Goal: Task Accomplishment & Management: Use online tool/utility

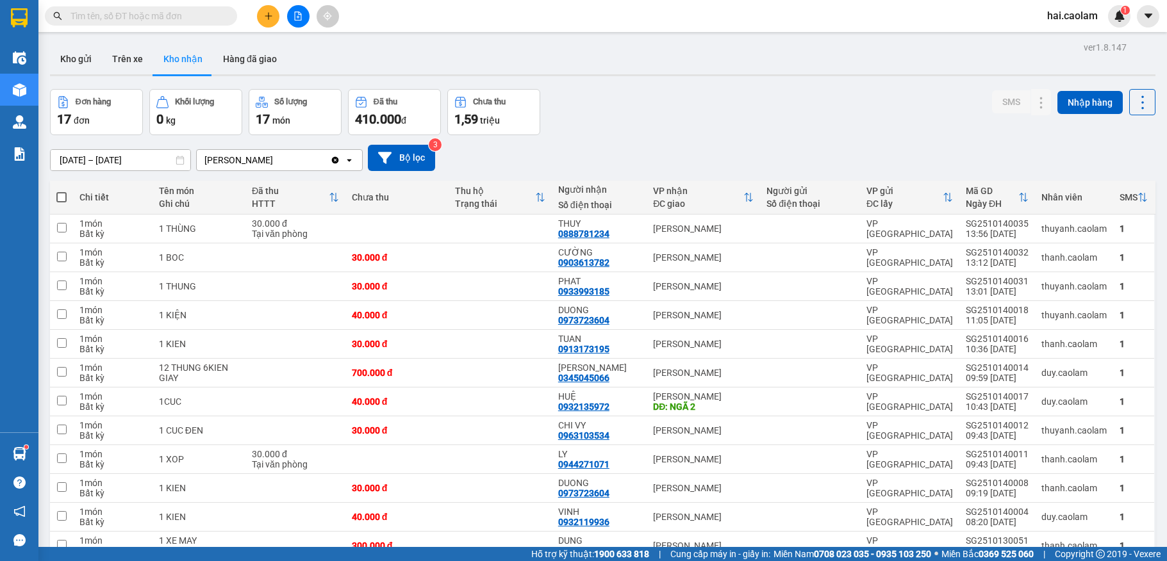
drag, startPoint x: 0, startPoint y: 0, endPoint x: 178, endPoint y: 13, distance: 178.6
click at [178, 13] on input "text" at bounding box center [145, 16] width 151 height 14
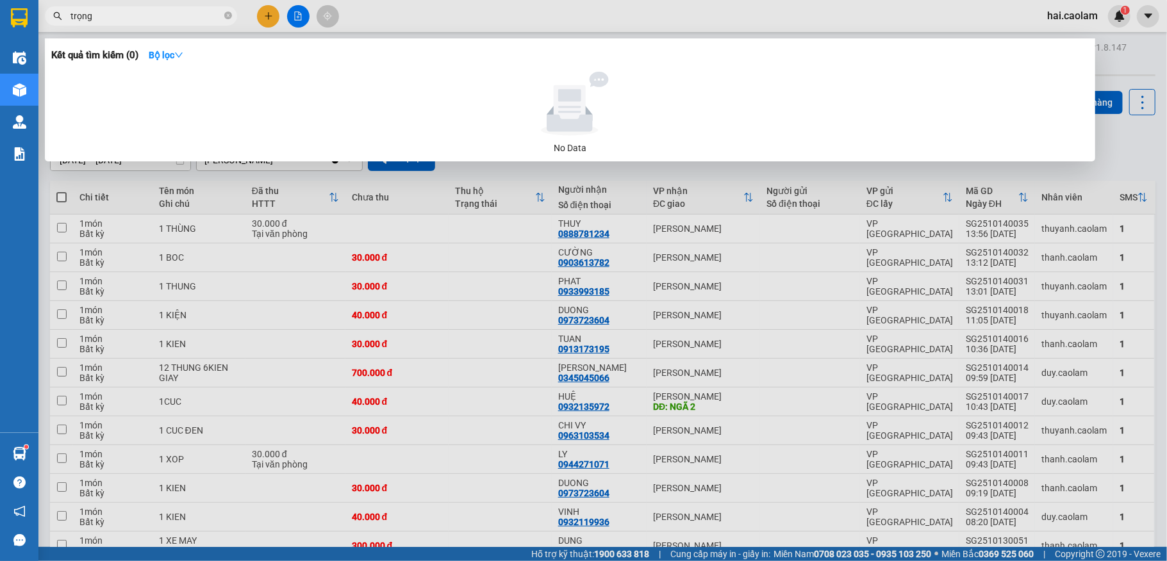
type input "trọng"
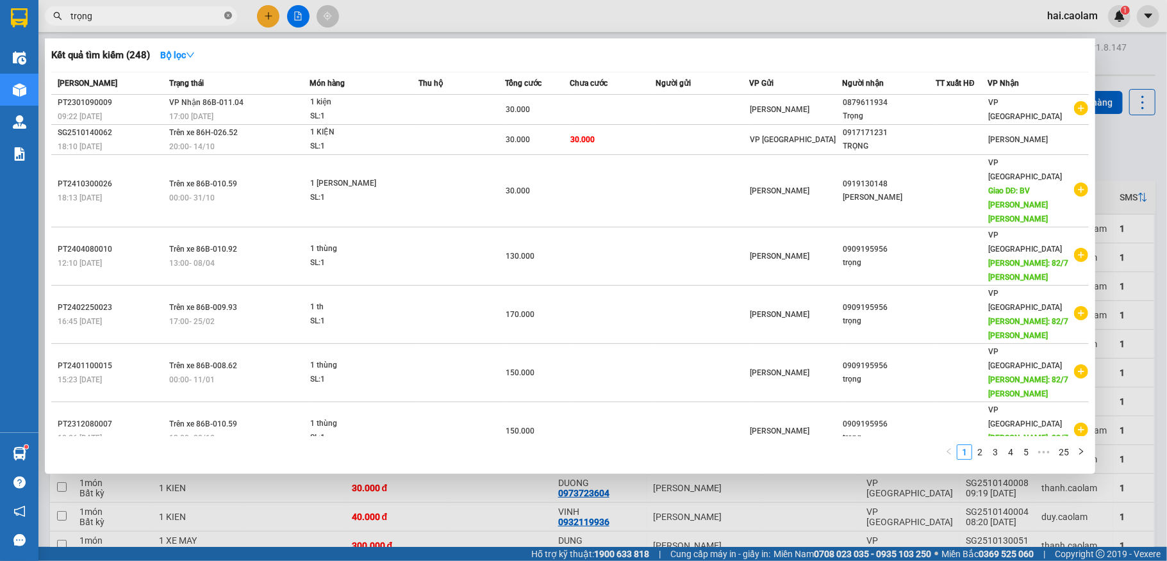
click at [228, 13] on icon "close-circle" at bounding box center [228, 16] width 8 height 8
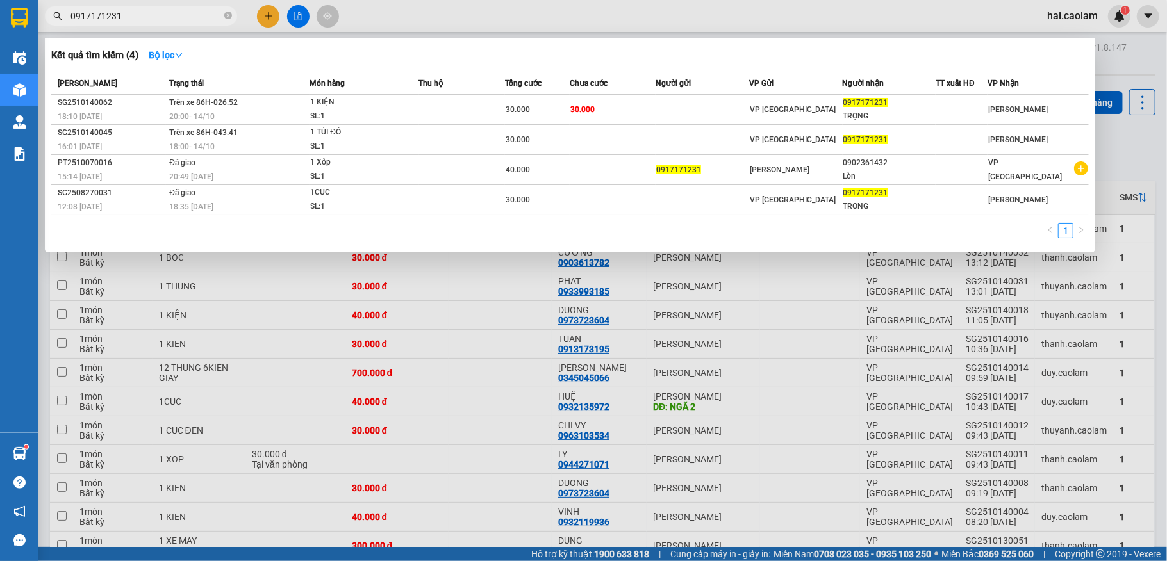
type input "0917171231"
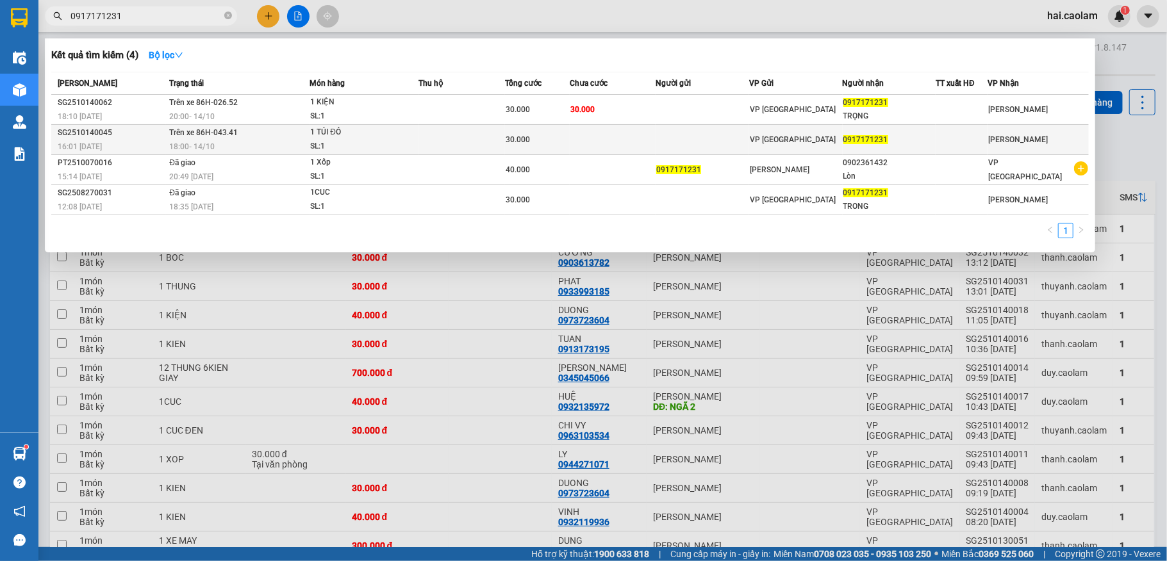
click at [447, 135] on td at bounding box center [462, 140] width 86 height 30
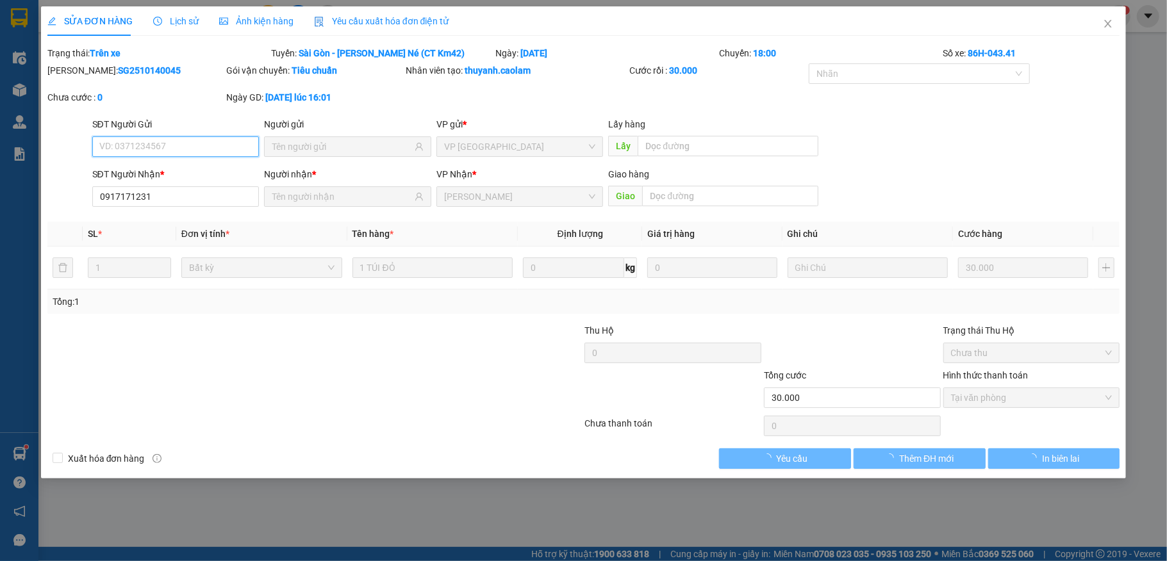
type input "0917171231"
type input "30.000"
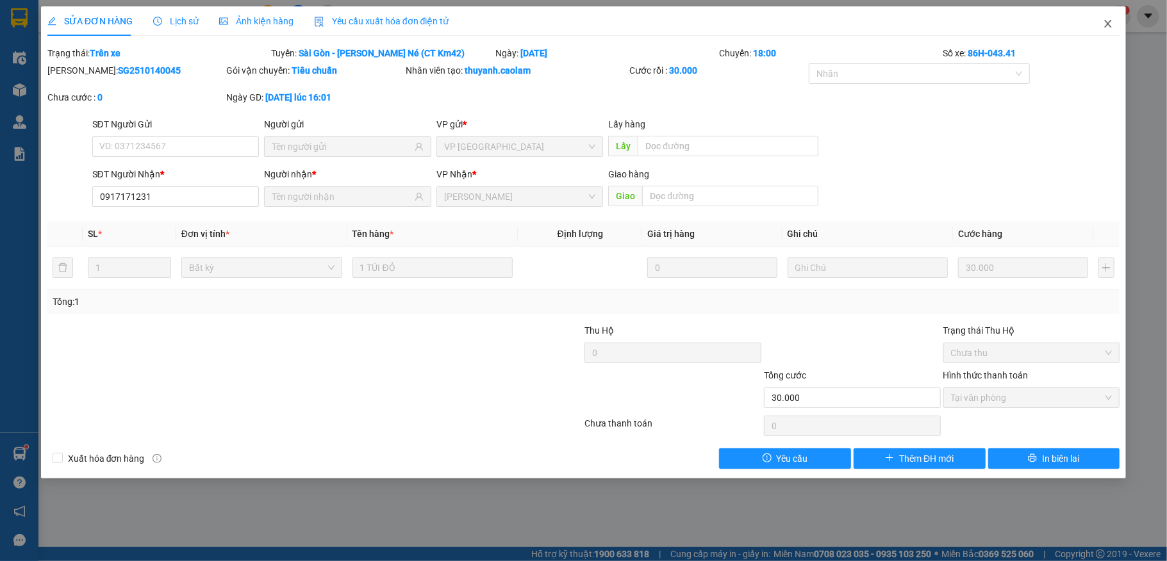
click at [1107, 26] on icon "close" at bounding box center [1108, 24] width 7 height 8
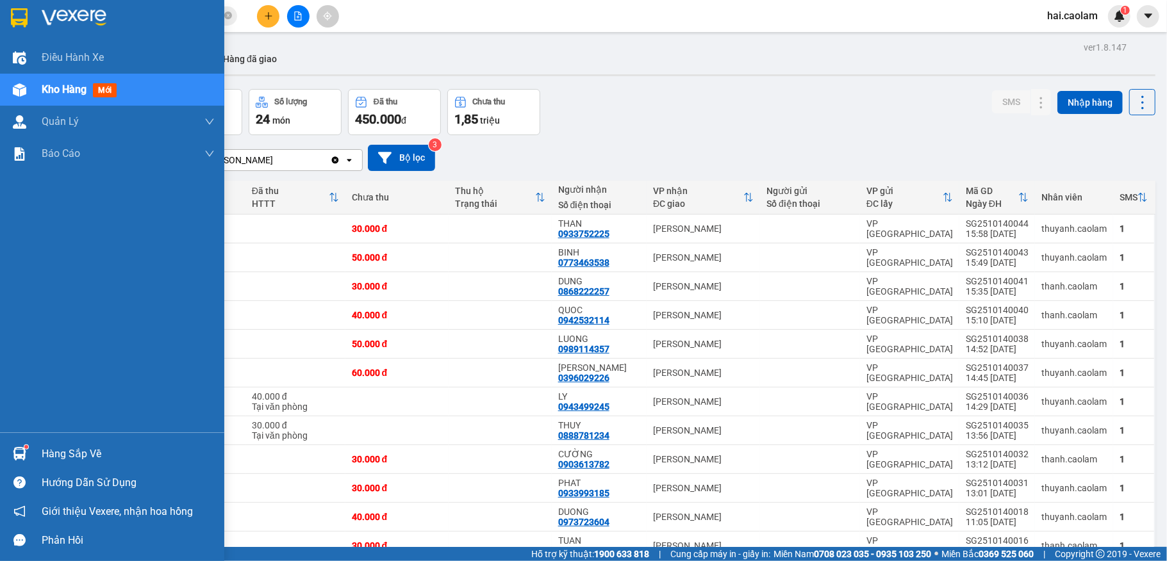
drag, startPoint x: 121, startPoint y: 442, endPoint x: 334, endPoint y: 475, distance: 216.0
click at [122, 443] on div "Hàng sắp về" at bounding box center [112, 454] width 224 height 29
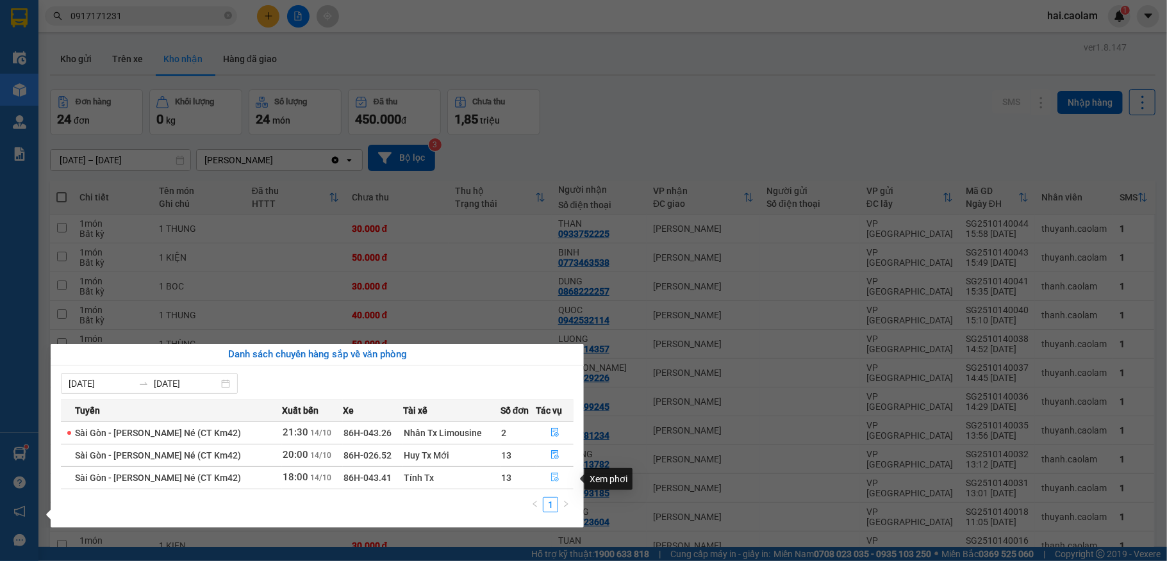
drag, startPoint x: 552, startPoint y: 479, endPoint x: 538, endPoint y: 452, distance: 30.4
click at [550, 475] on icon "file-done" at bounding box center [554, 477] width 9 height 9
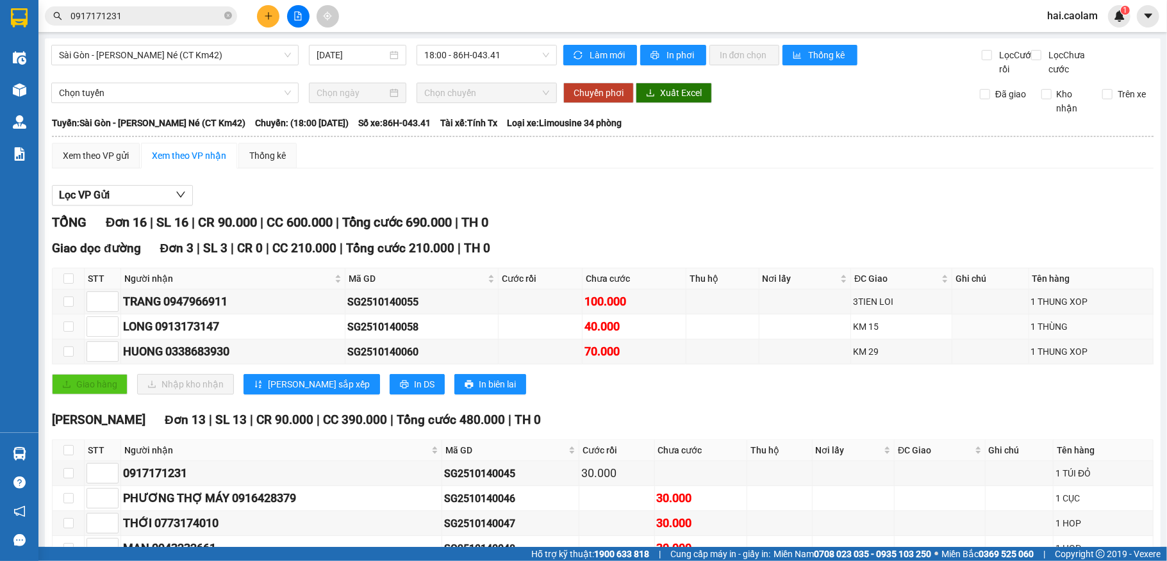
scroll to position [331, 0]
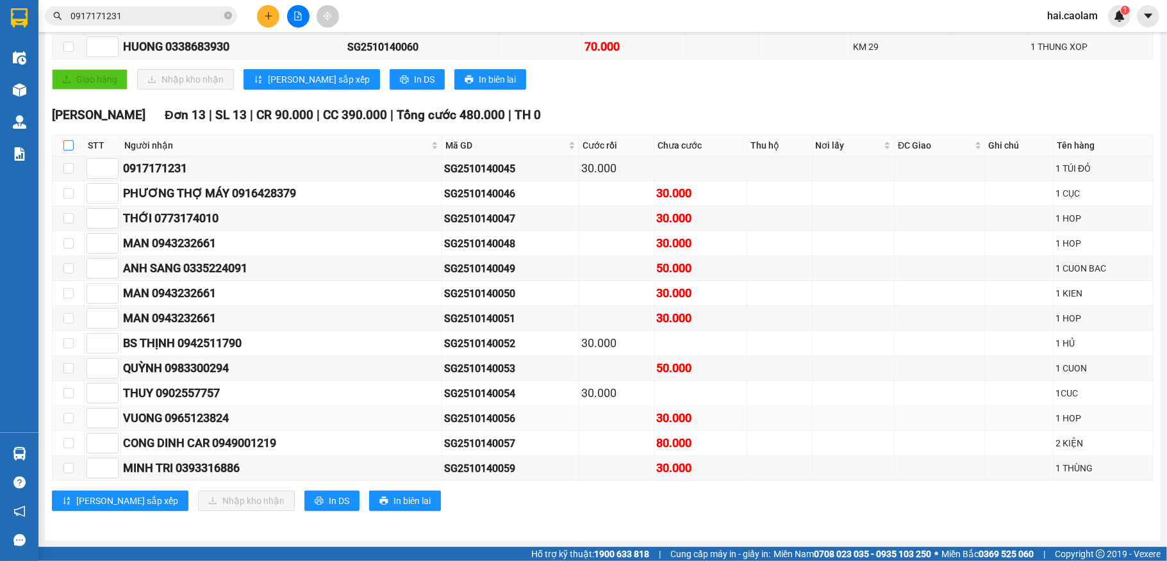
drag, startPoint x: 64, startPoint y: 136, endPoint x: 132, endPoint y: 415, distance: 287.5
click at [65, 140] on input "checkbox" at bounding box center [68, 145] width 10 height 10
checkbox input "true"
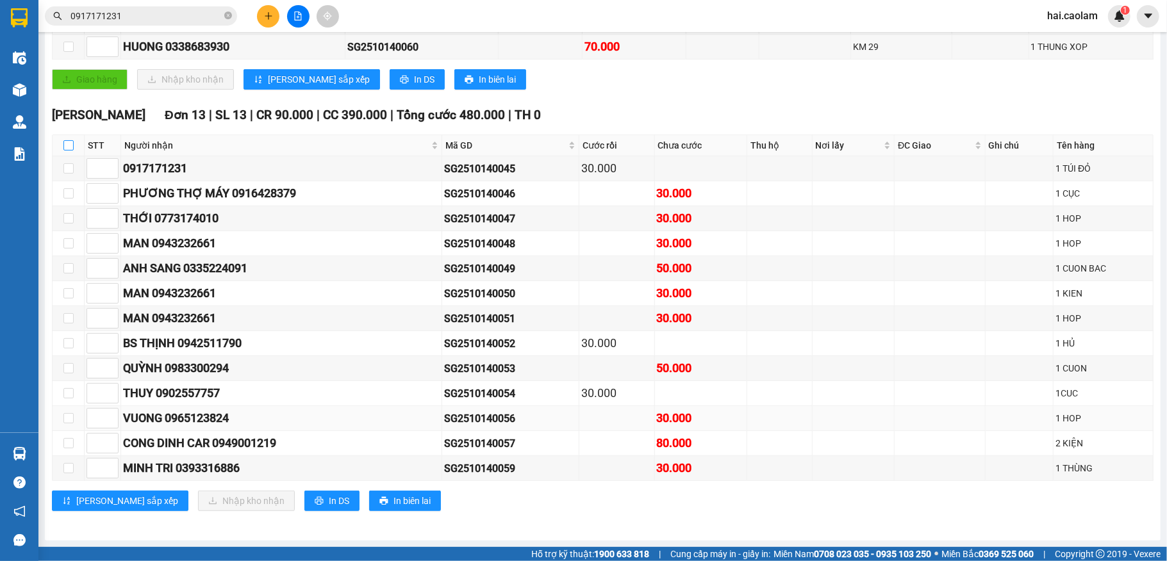
checkbox input "true"
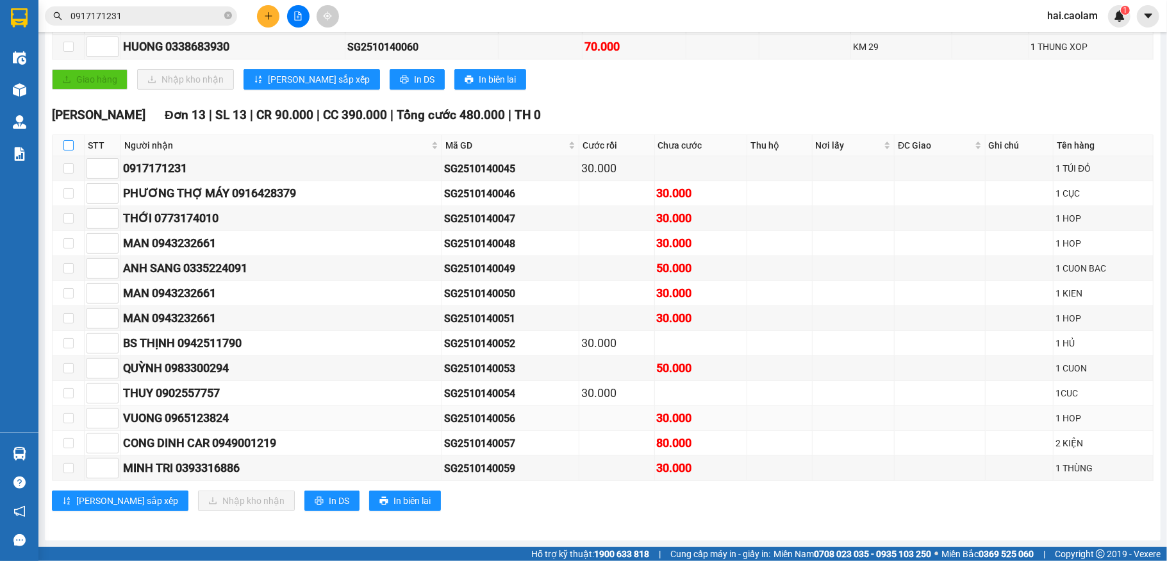
checkbox input "true"
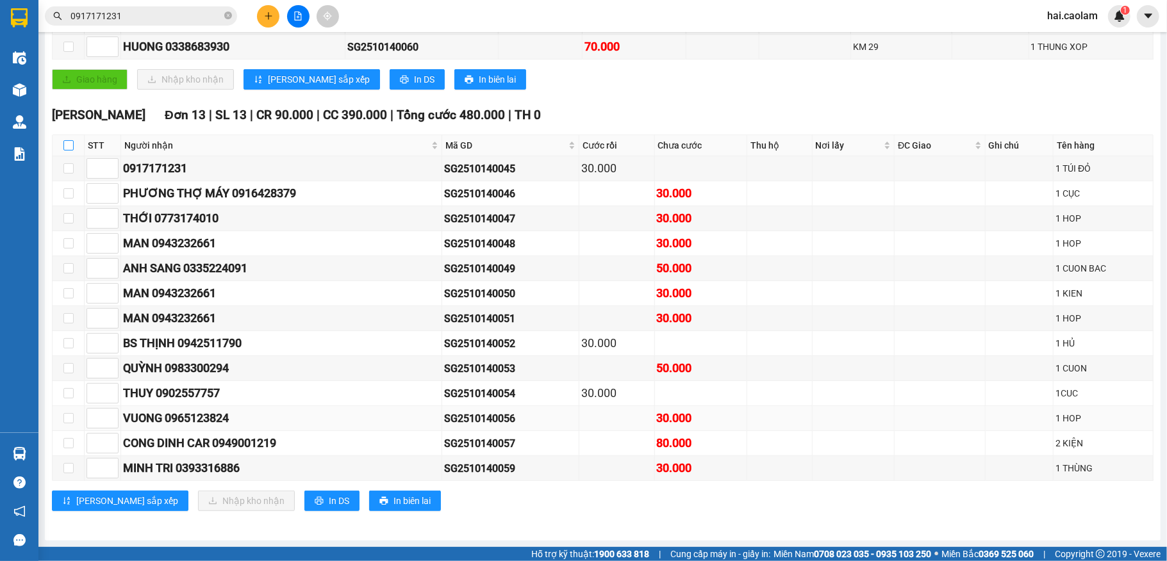
checkbox input "true"
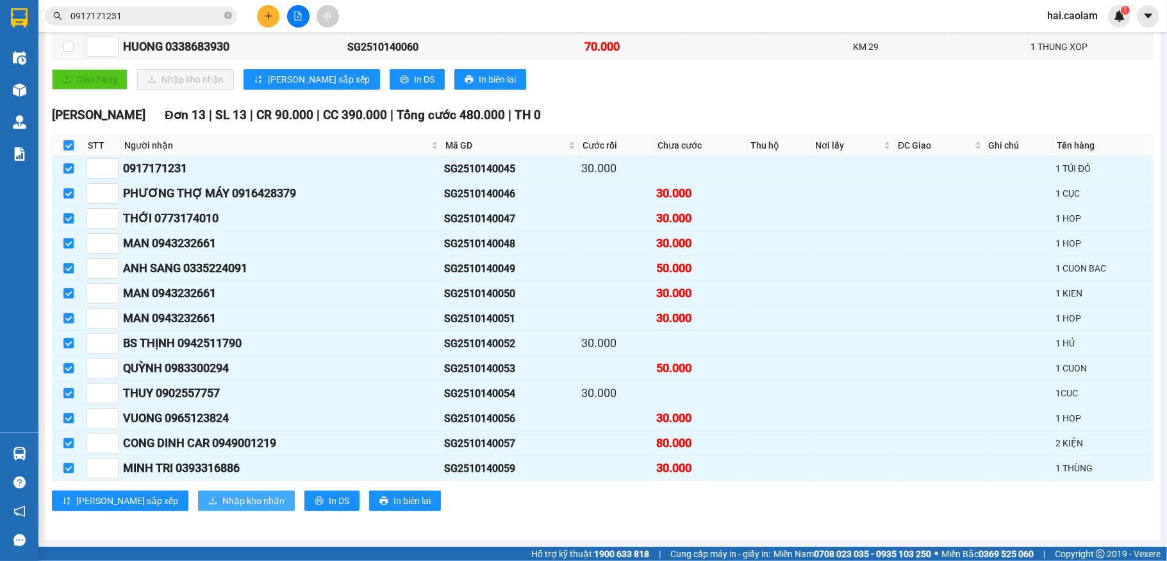
click at [222, 502] on span "Nhập kho nhận" at bounding box center [253, 501] width 62 height 14
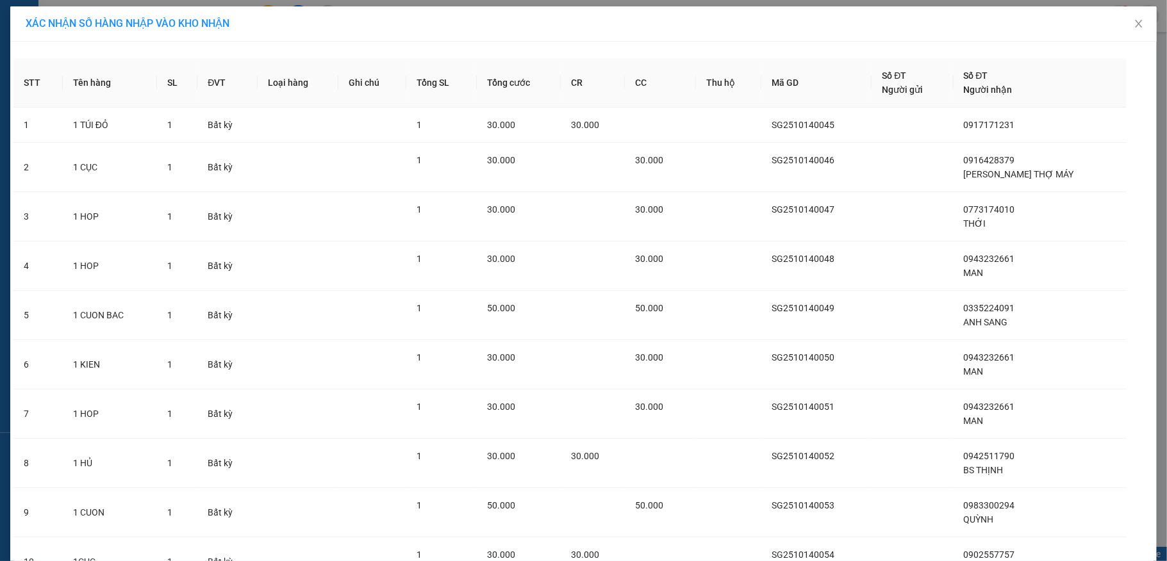
scroll to position [270, 0]
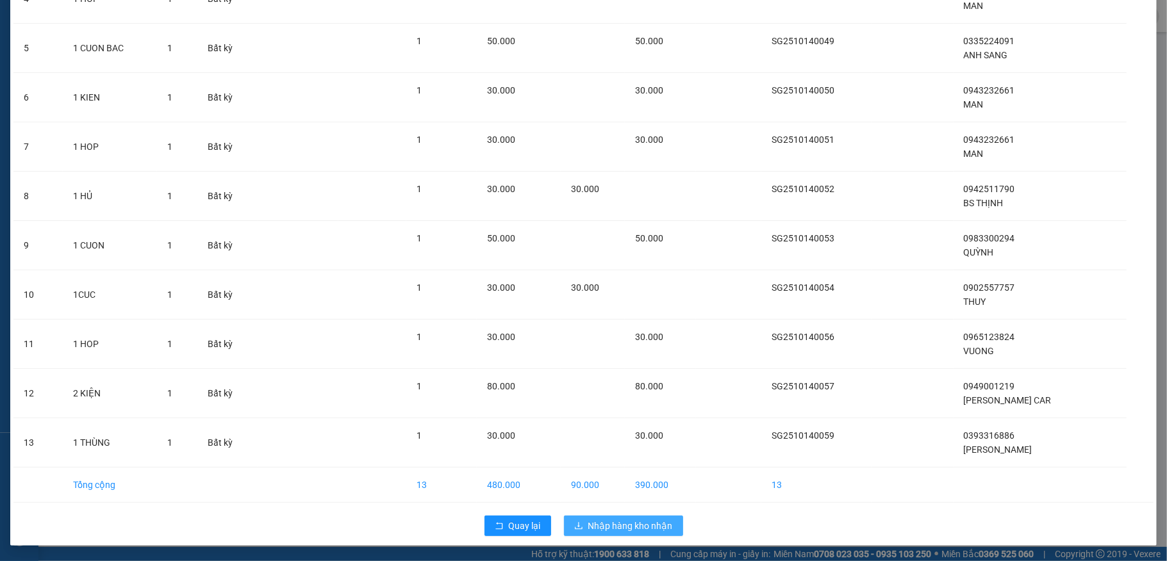
click at [645, 523] on span "Nhập hàng kho nhận" at bounding box center [630, 526] width 85 height 14
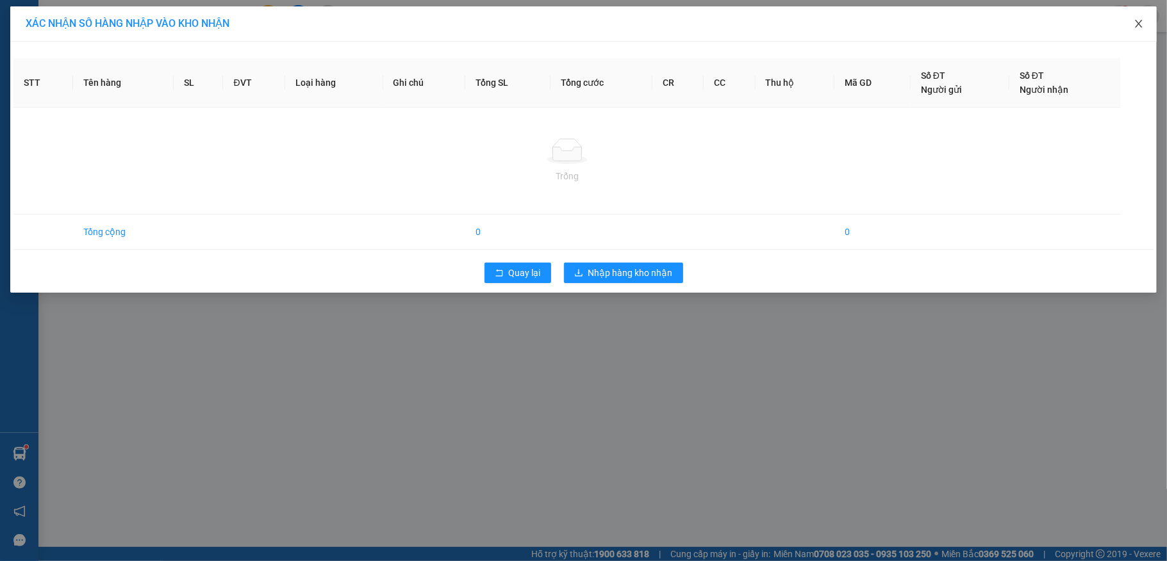
click at [1139, 24] on icon "close" at bounding box center [1138, 24] width 10 height 10
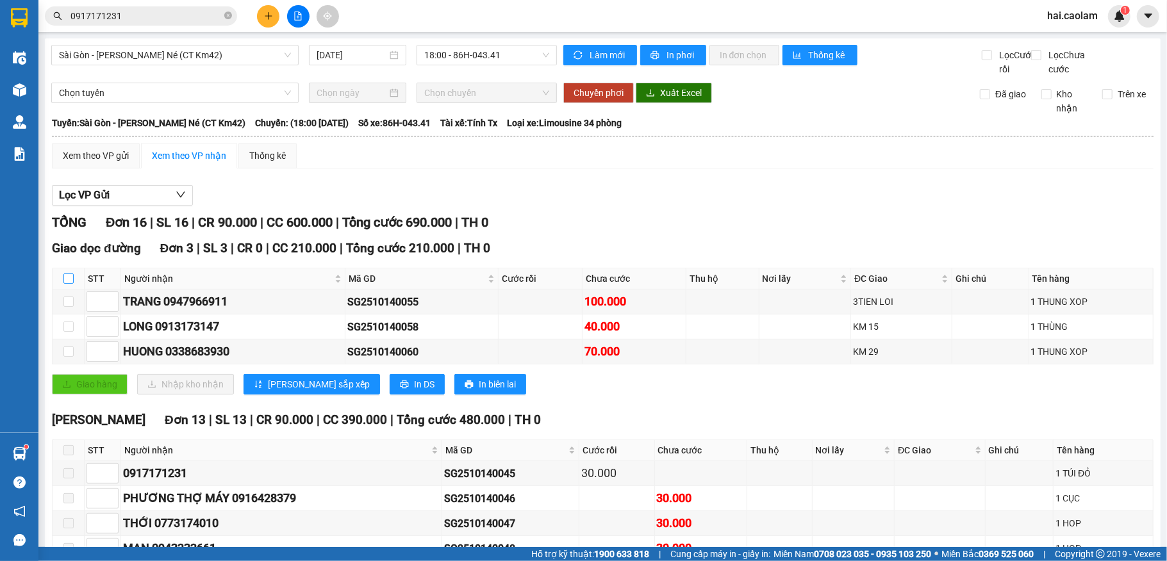
click at [69, 284] on input "checkbox" at bounding box center [68, 279] width 10 height 10
checkbox input "true"
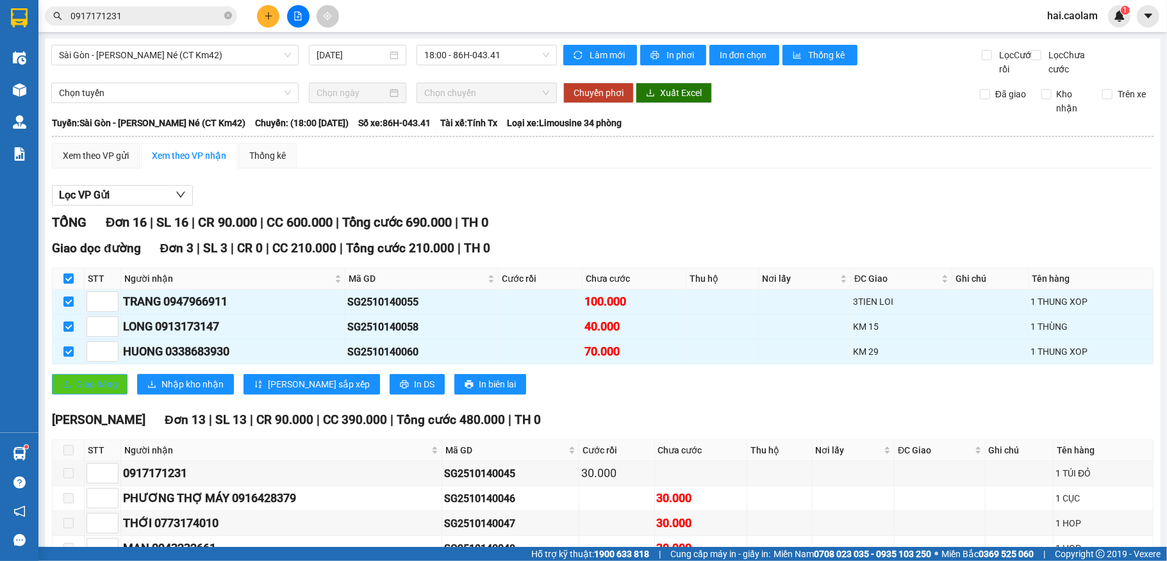
drag, startPoint x: 90, startPoint y: 410, endPoint x: 92, endPoint y: 403, distance: 7.5
click at [92, 395] on button "Giao hàng" at bounding box center [90, 384] width 76 height 21
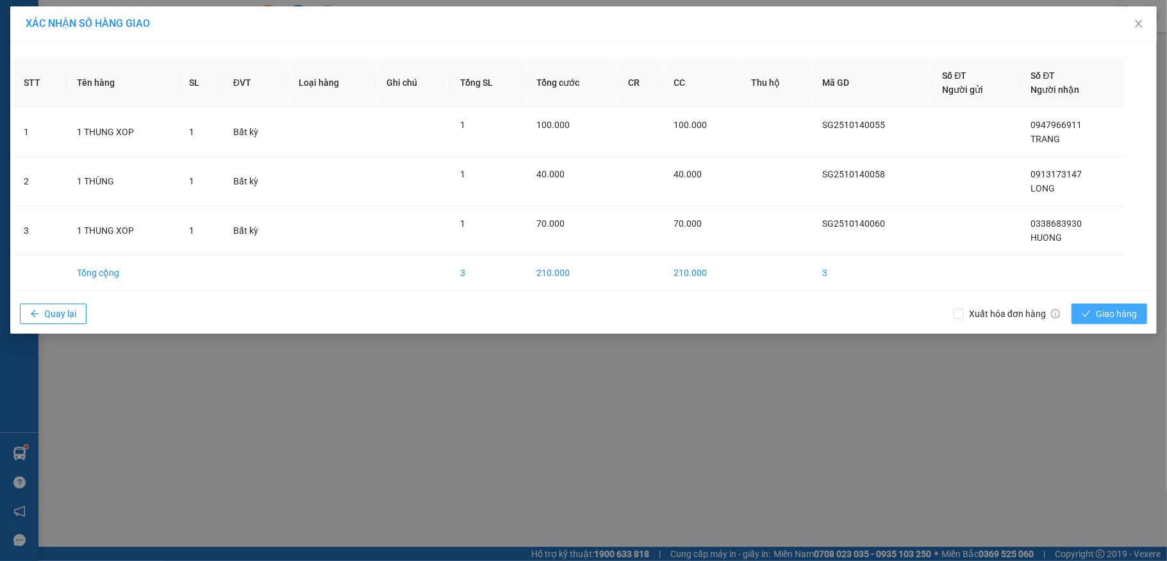
click at [1126, 308] on button "Giao hàng" at bounding box center [1109, 314] width 76 height 21
